Goal: Information Seeking & Learning: Learn about a topic

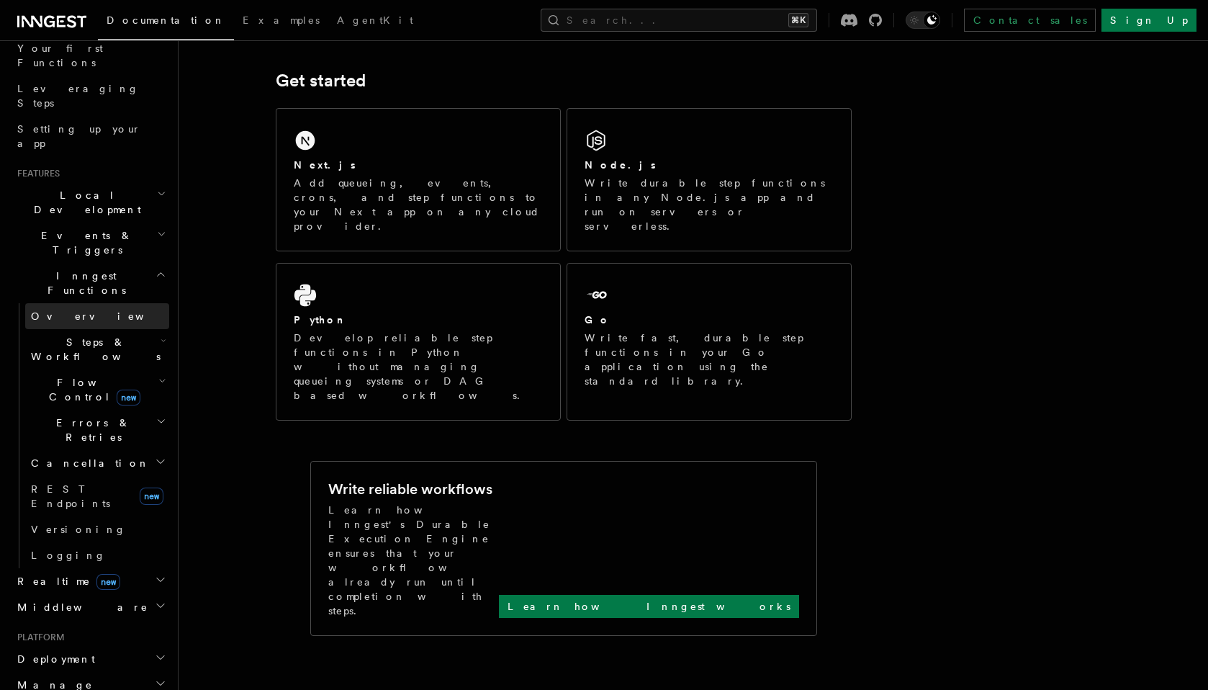
scroll to position [491, 0]
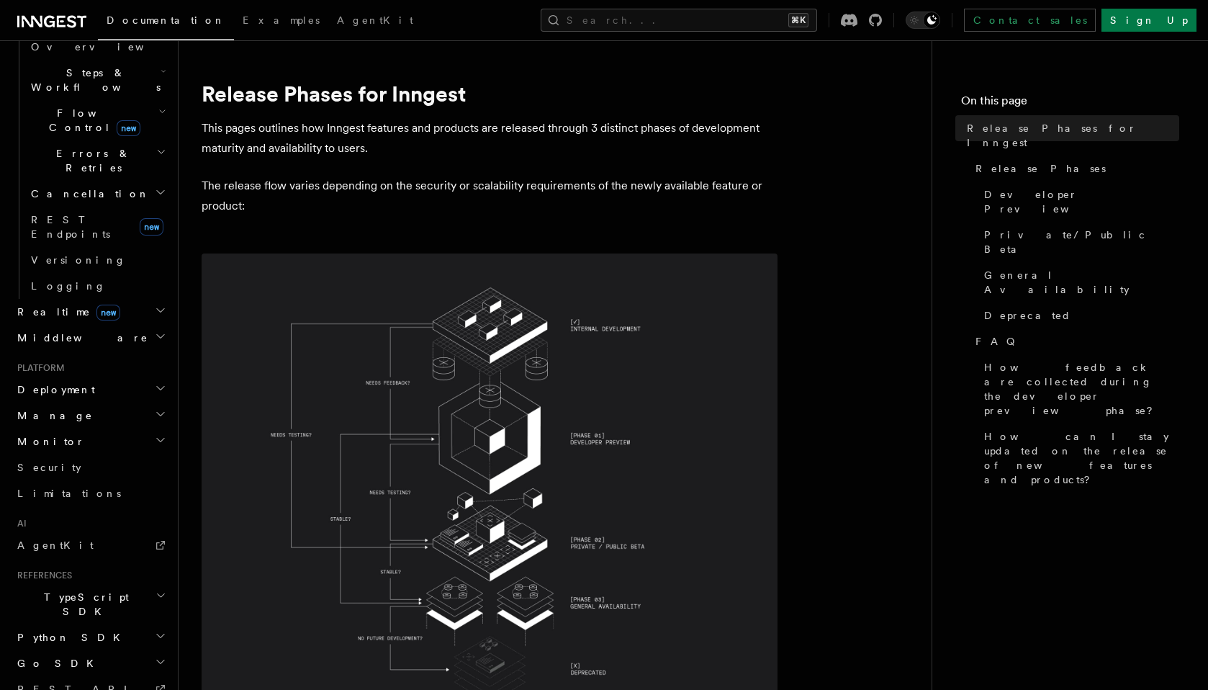
scroll to position [491, 0]
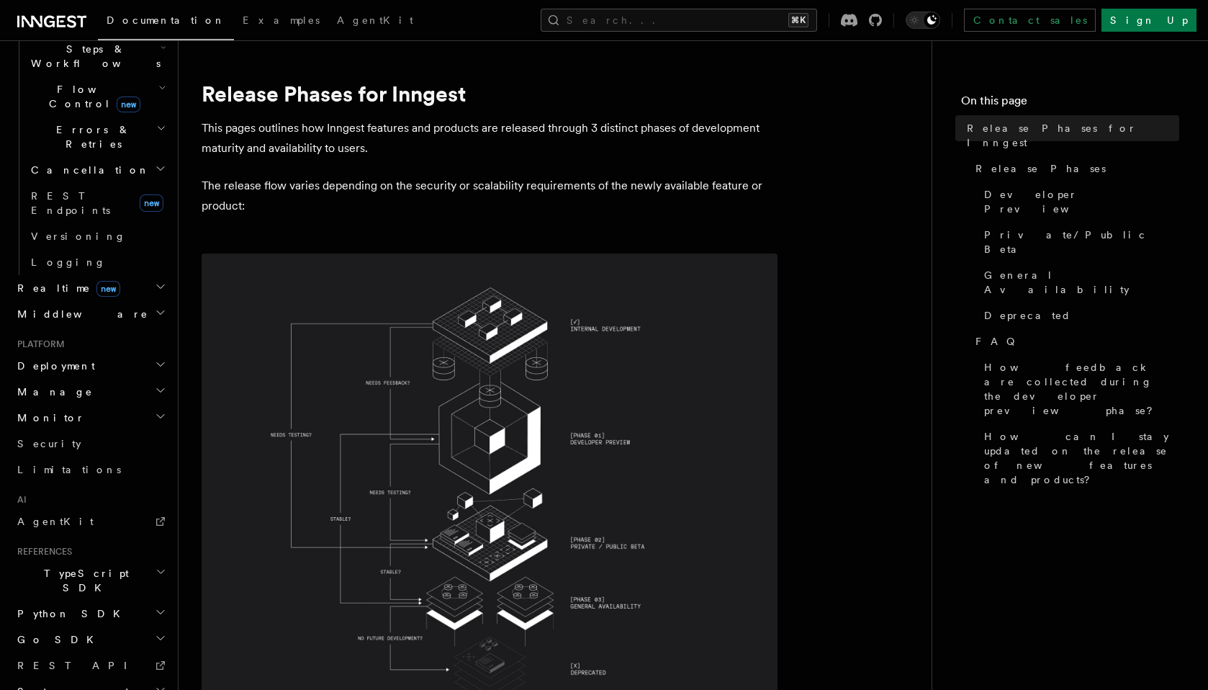
click at [85, 566] on span "TypeScript SDK" at bounding box center [84, 580] width 144 height 29
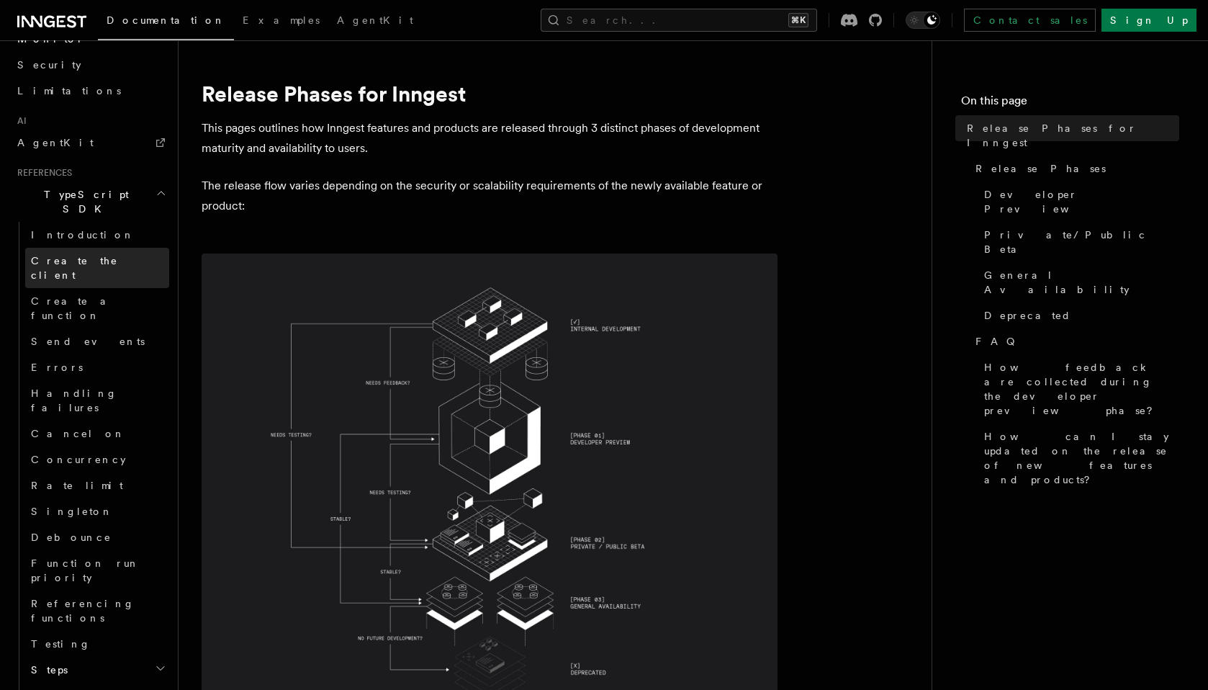
scroll to position [871, 0]
click at [76, 20] on icon at bounding box center [51, 21] width 69 height 17
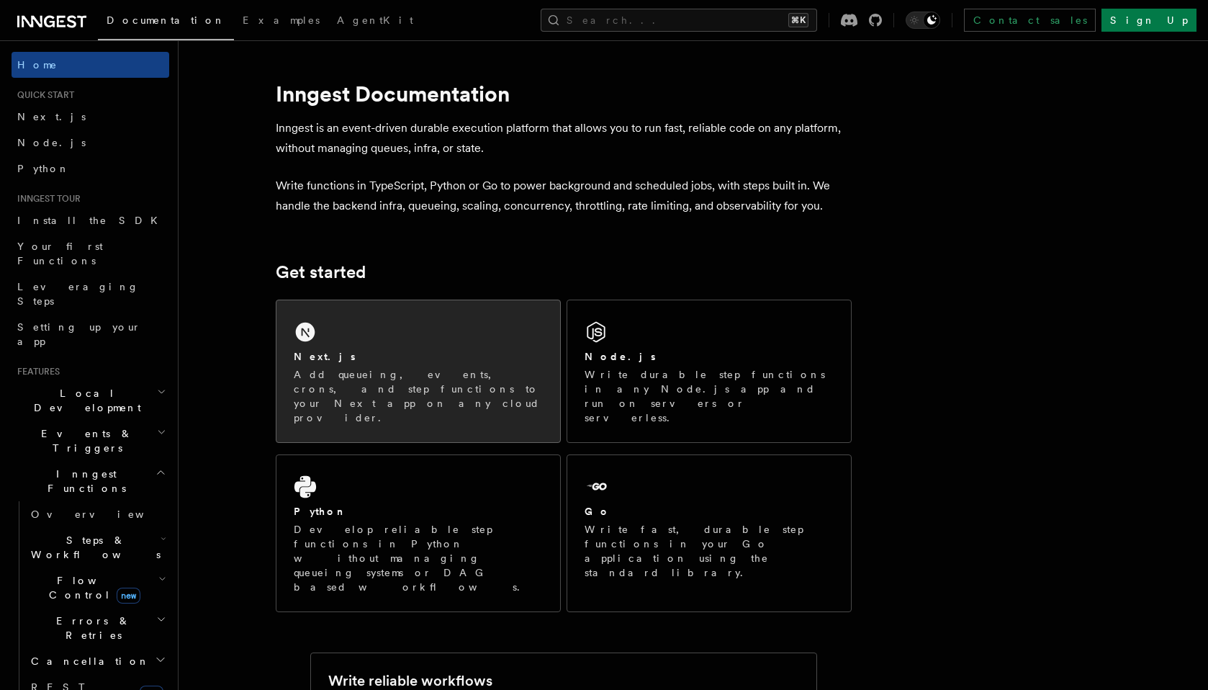
click at [422, 363] on div "Next.js" at bounding box center [418, 356] width 249 height 15
